Goal: Transaction & Acquisition: Obtain resource

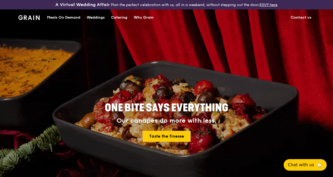
click at [122, 22] on div "Catering" at bounding box center [119, 18] width 16 height 16
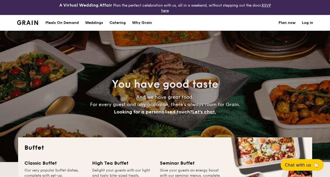
select select
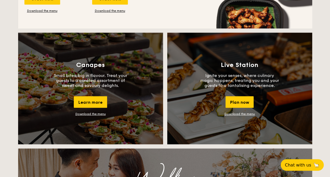
scroll to position [472, 0]
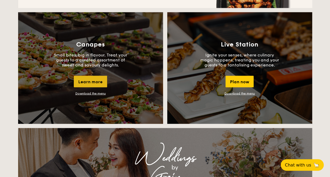
click at [94, 83] on div "Learn more" at bounding box center [90, 82] width 33 height 12
click at [99, 93] on link "Download the menu" at bounding box center [90, 93] width 30 height 4
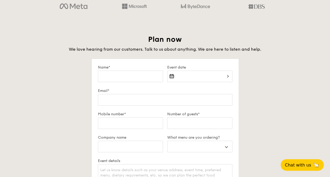
scroll to position [892, 0]
